Goal: Information Seeking & Learning: Learn about a topic

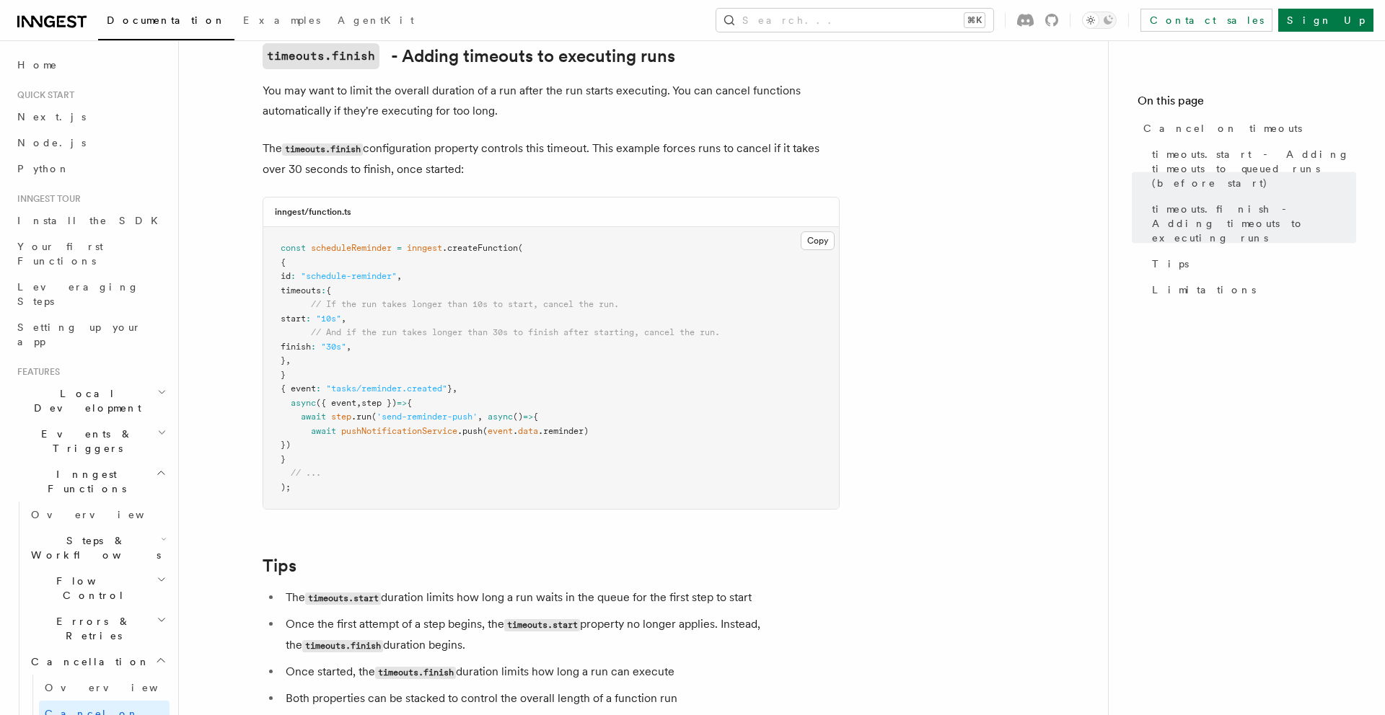
scroll to position [834, 0]
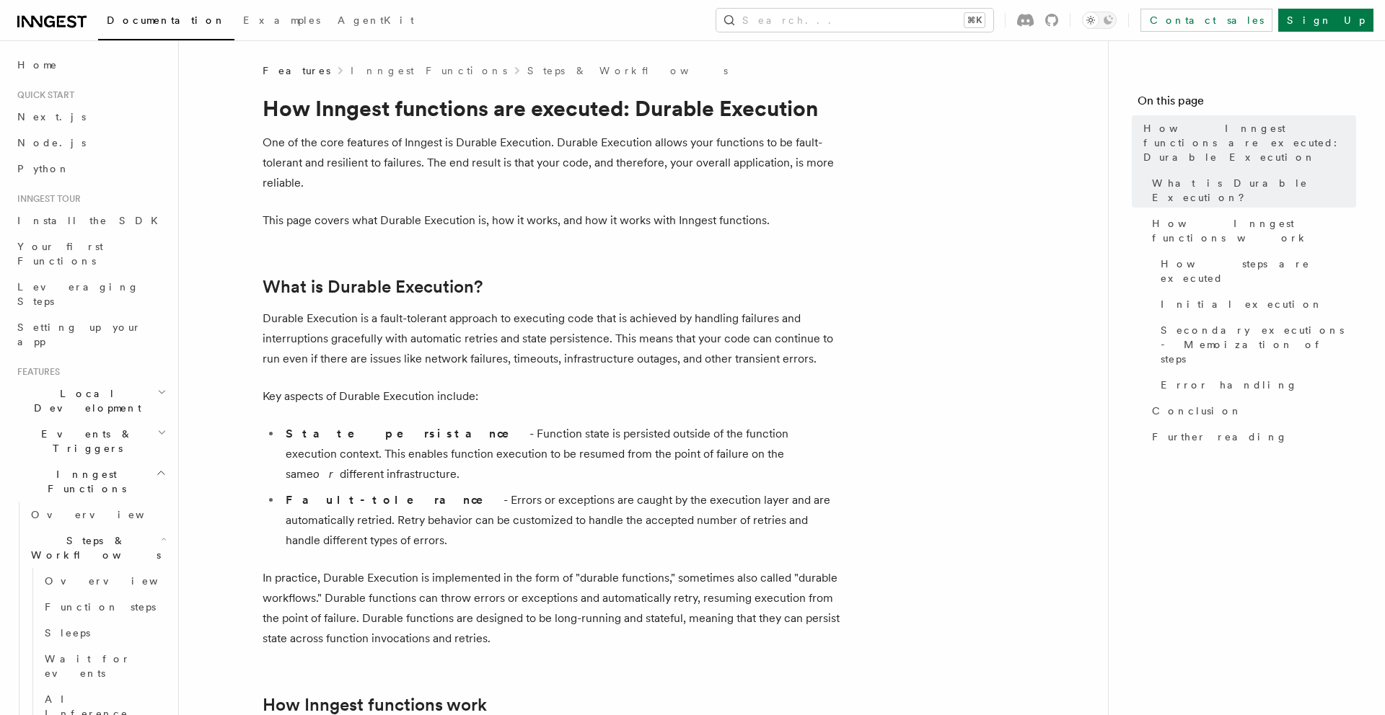
click at [769, 319] on p "Durable Execution is a fault-tolerant approach to executing code that is achiev…" at bounding box center [551, 339] width 577 height 61
